Goal: Task Accomplishment & Management: Manage account settings

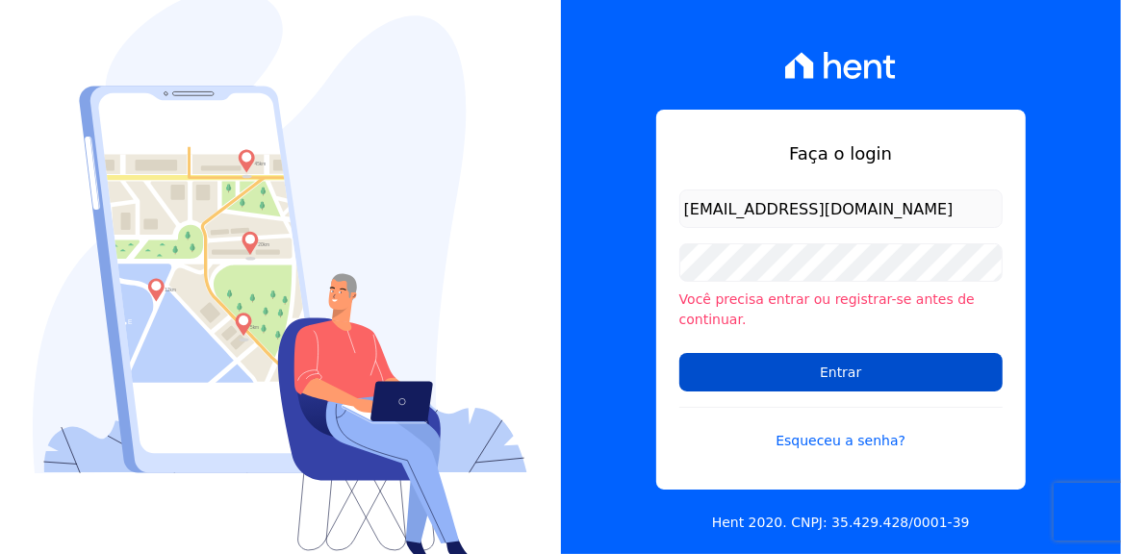
click at [798, 364] on input "Entrar" at bounding box center [840, 372] width 323 height 38
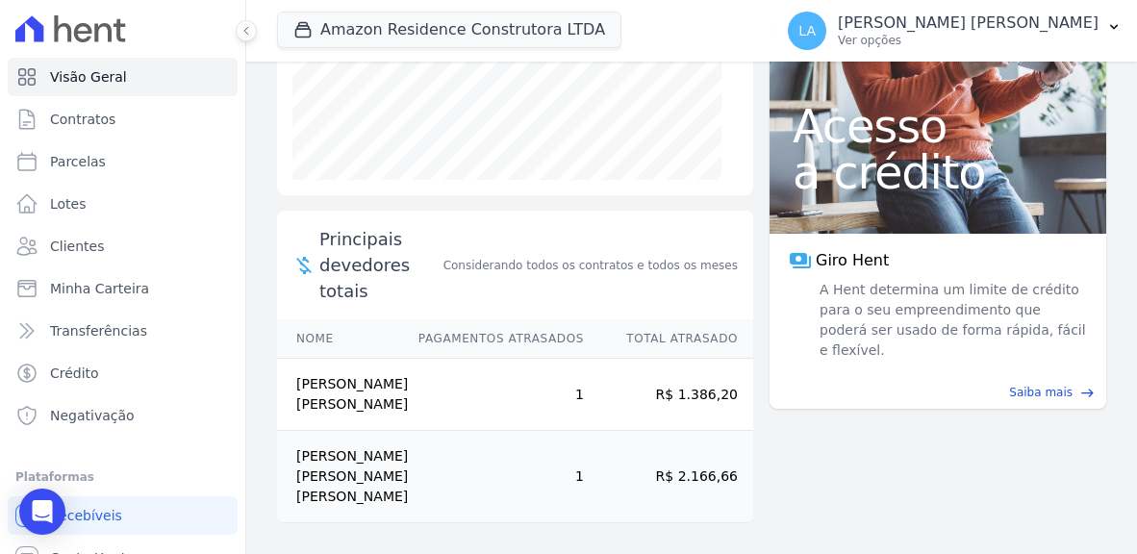
scroll to position [195, 0]
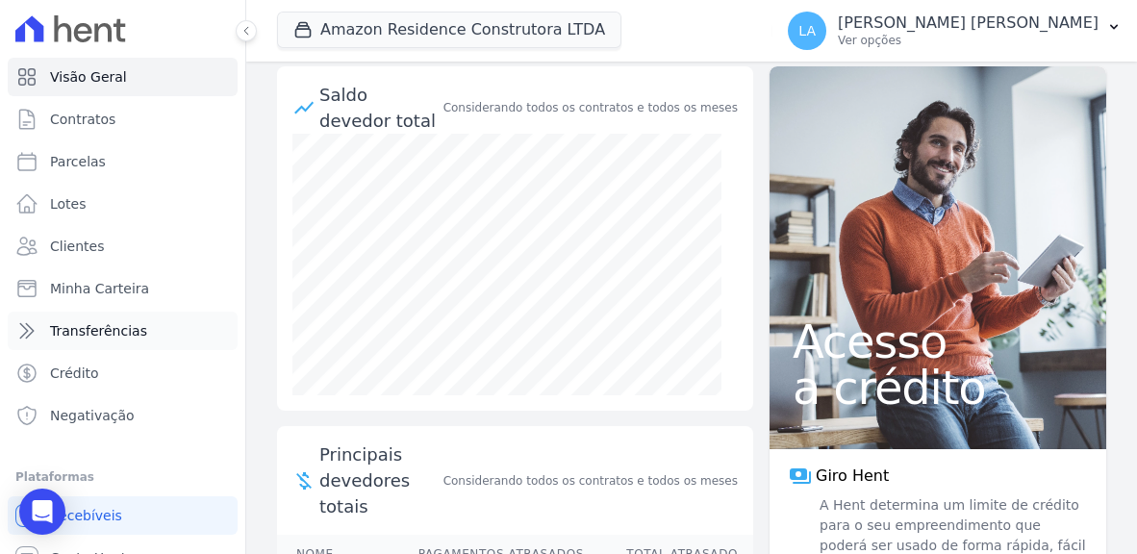
click at [66, 329] on span "Transferências" at bounding box center [98, 330] width 97 height 19
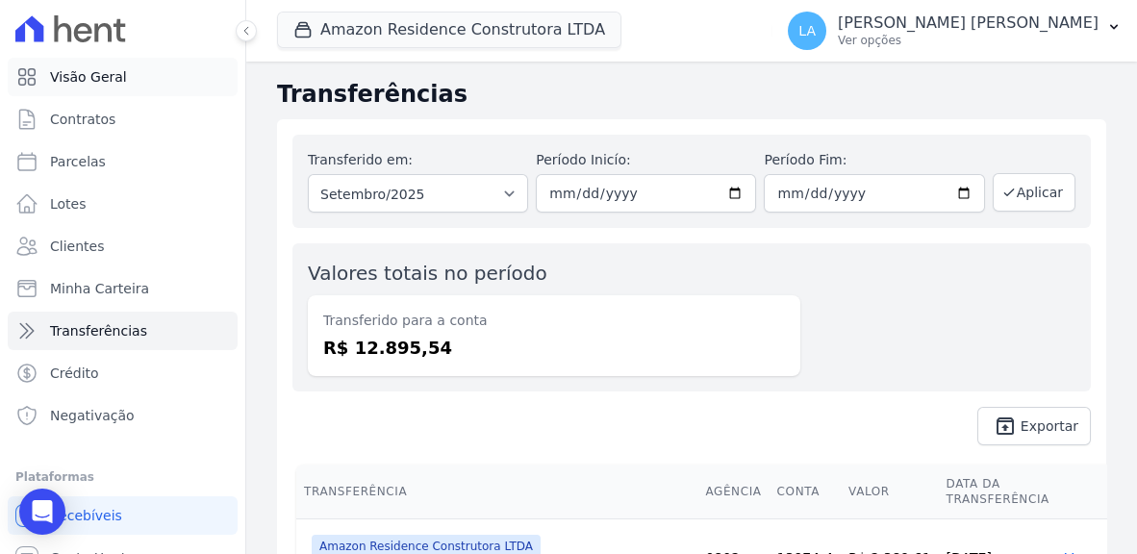
click at [86, 76] on span "Visão Geral" at bounding box center [88, 76] width 77 height 19
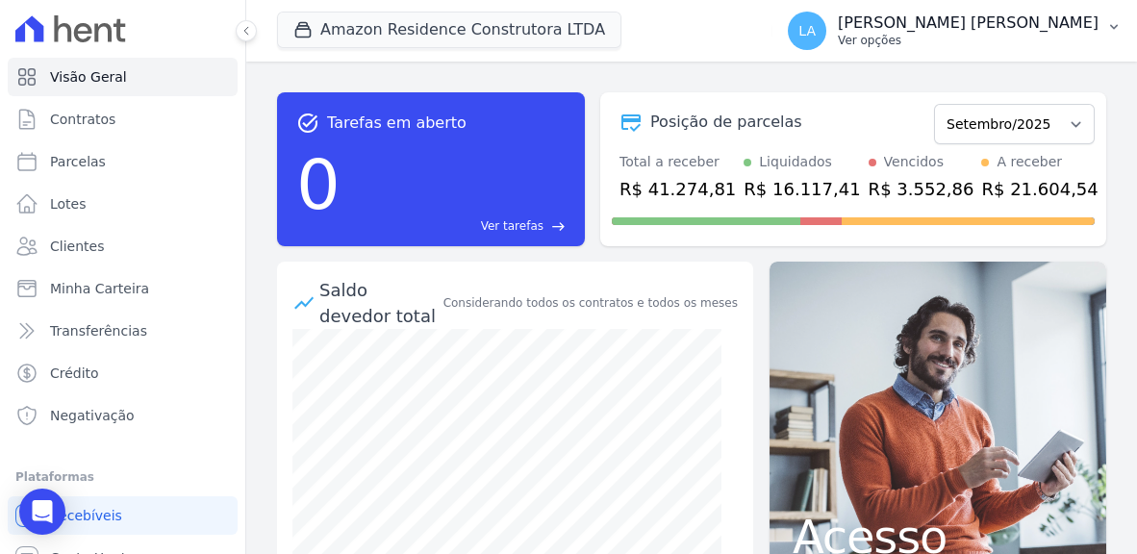
click at [1110, 26] on icon "button" at bounding box center [1114, 27] width 8 height 5
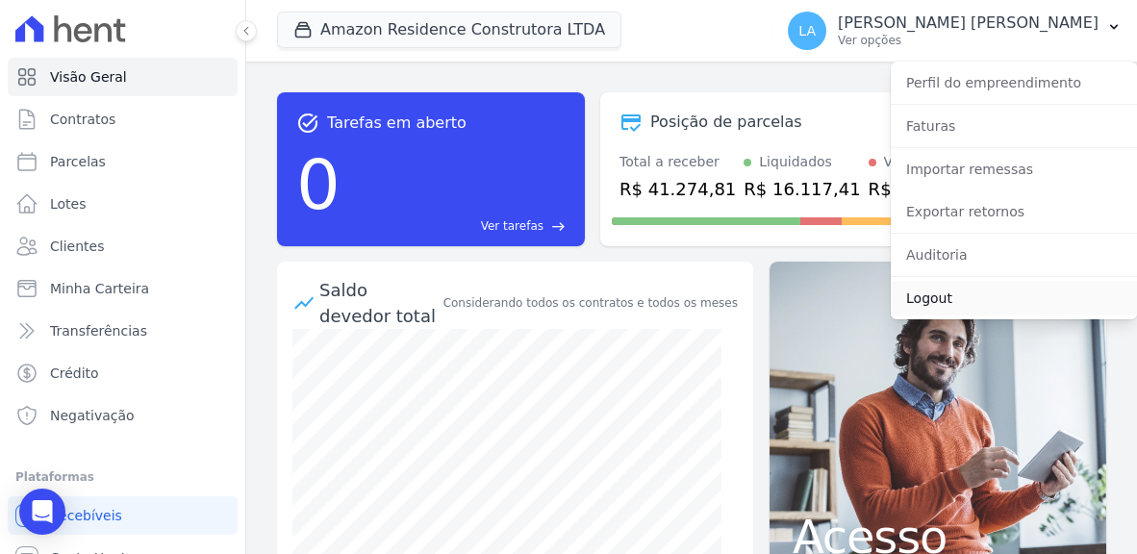
click at [934, 300] on link "Logout" at bounding box center [1014, 298] width 246 height 35
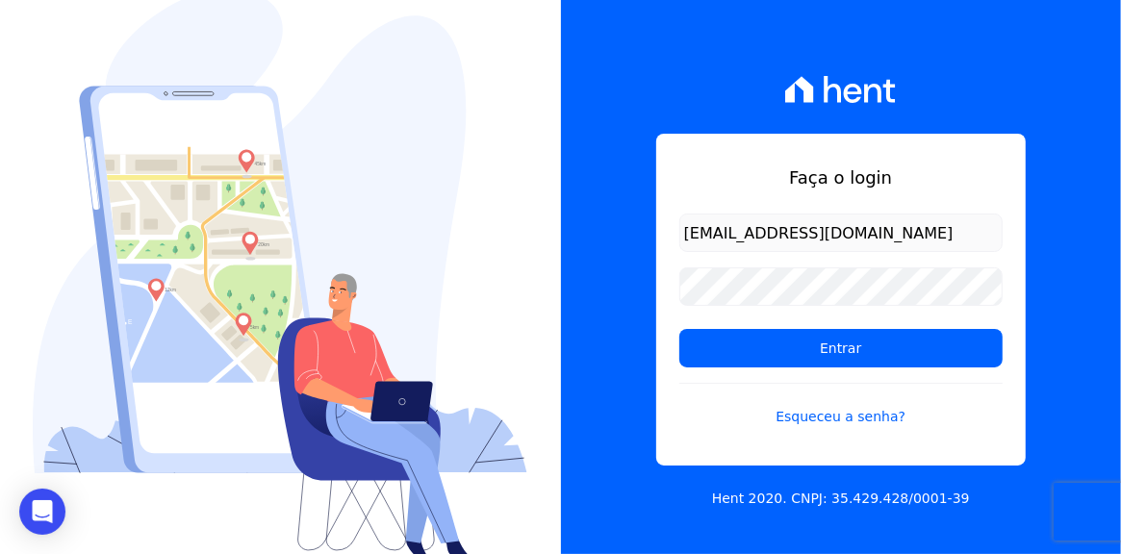
type input "[EMAIL_ADDRESS][DOMAIN_NAME]"
